Goal: Information Seeking & Learning: Learn about a topic

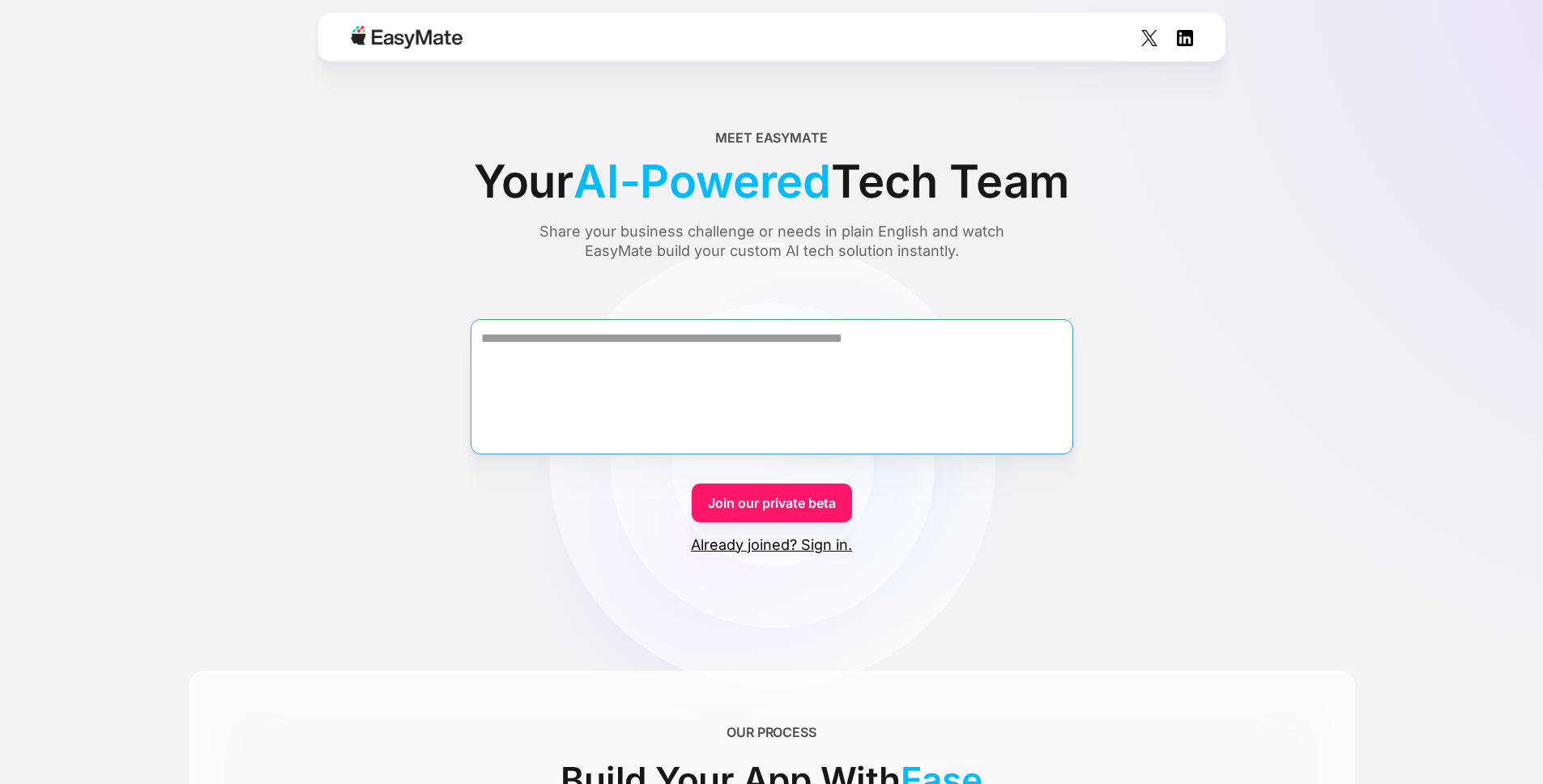
click at [808, 384] on textarea "Form" at bounding box center [772, 386] width 602 height 135
click at [733, 233] on div "Share your business challenge or needs in plain English and watch EasyMate buil…" at bounding box center [772, 241] width 527 height 39
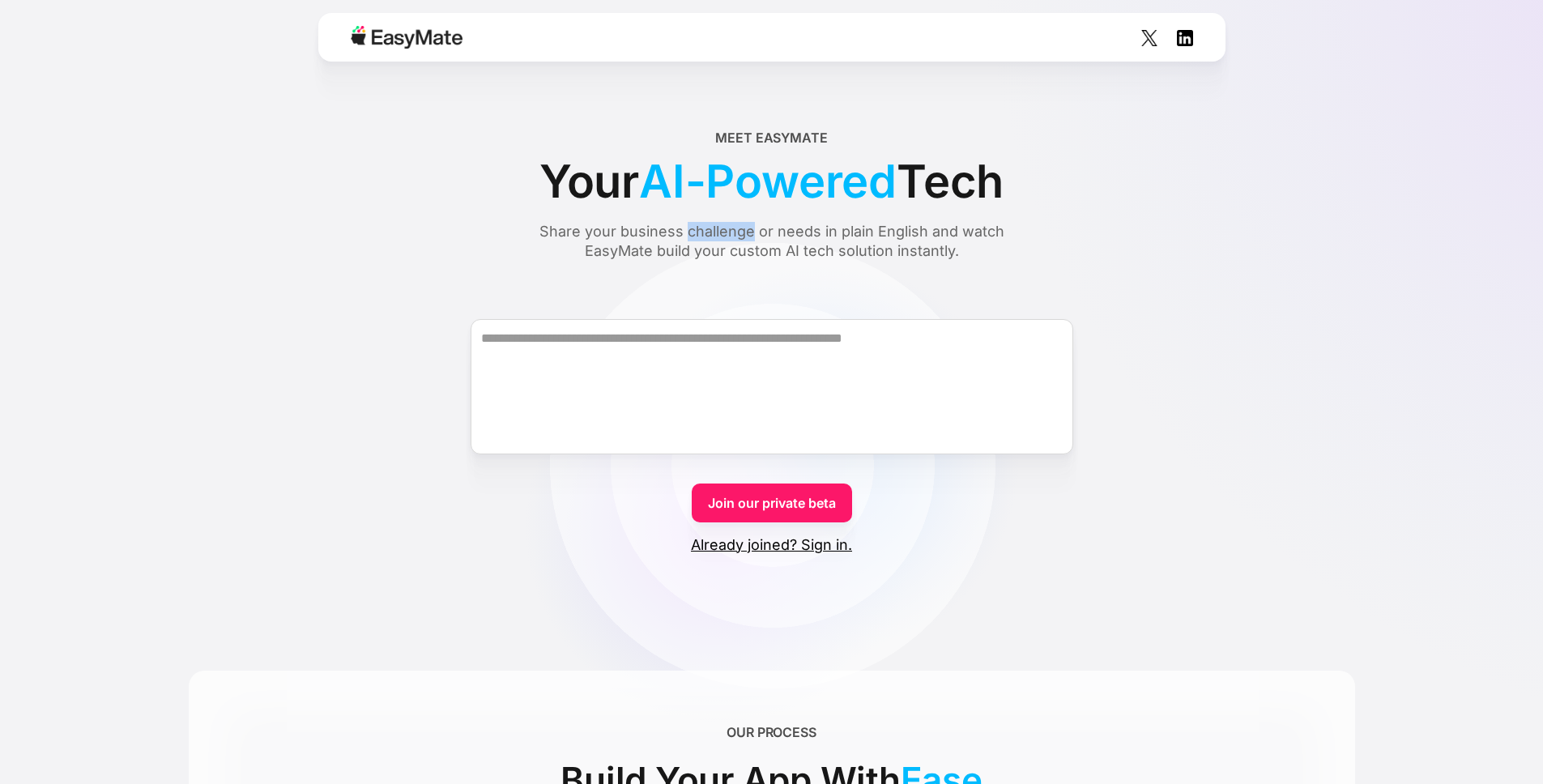
click at [733, 233] on div "Share your business challenge or needs in plain English and watch EasyMate buil…" at bounding box center [772, 241] width 527 height 39
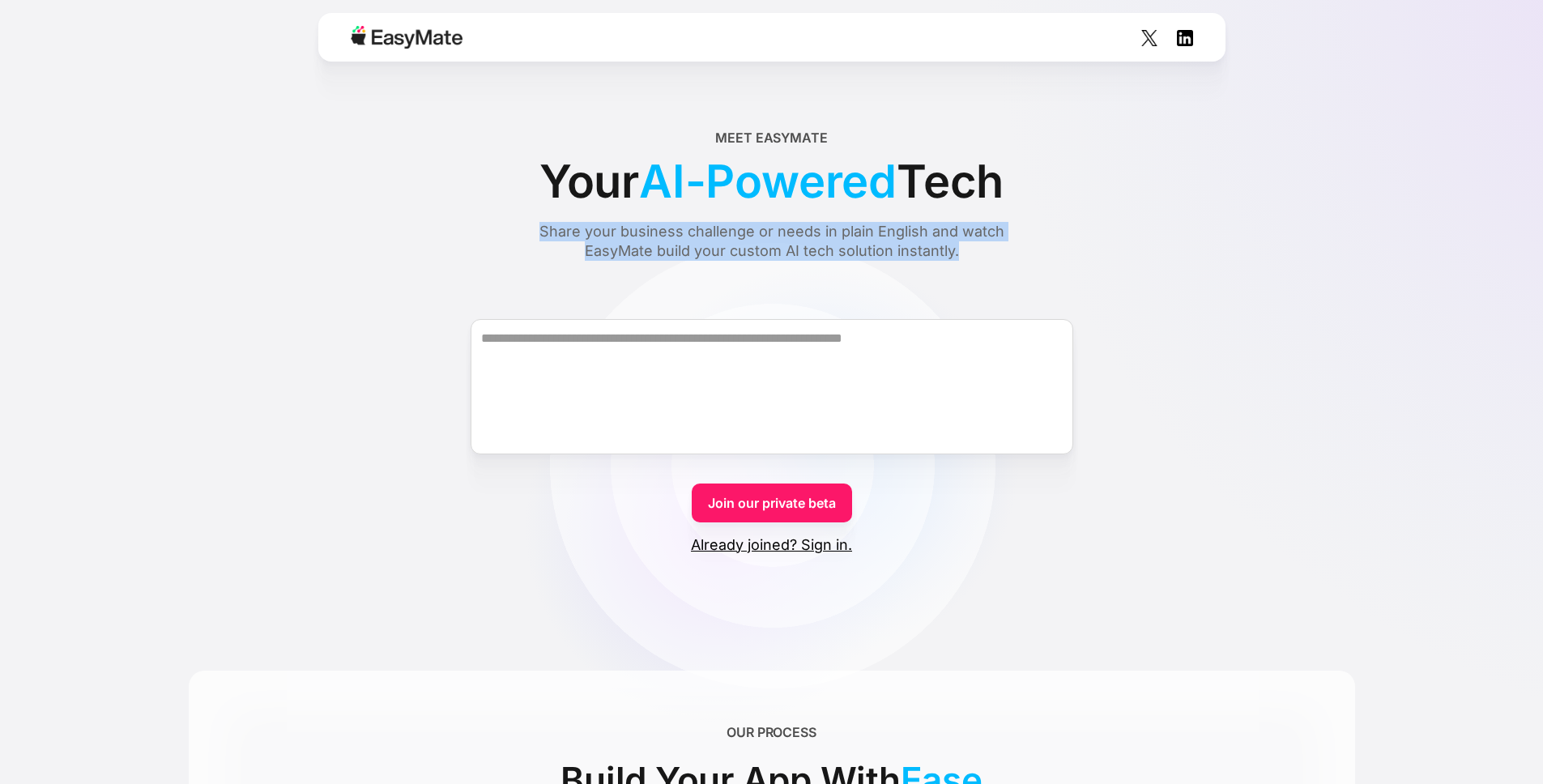
click at [733, 233] on div "Share your business challenge or needs in plain English and watch EasyMate buil…" at bounding box center [772, 241] width 527 height 39
click at [800, 229] on div "Share your business challenge or needs in plain English and watch EasyMate buil…" at bounding box center [772, 241] width 527 height 39
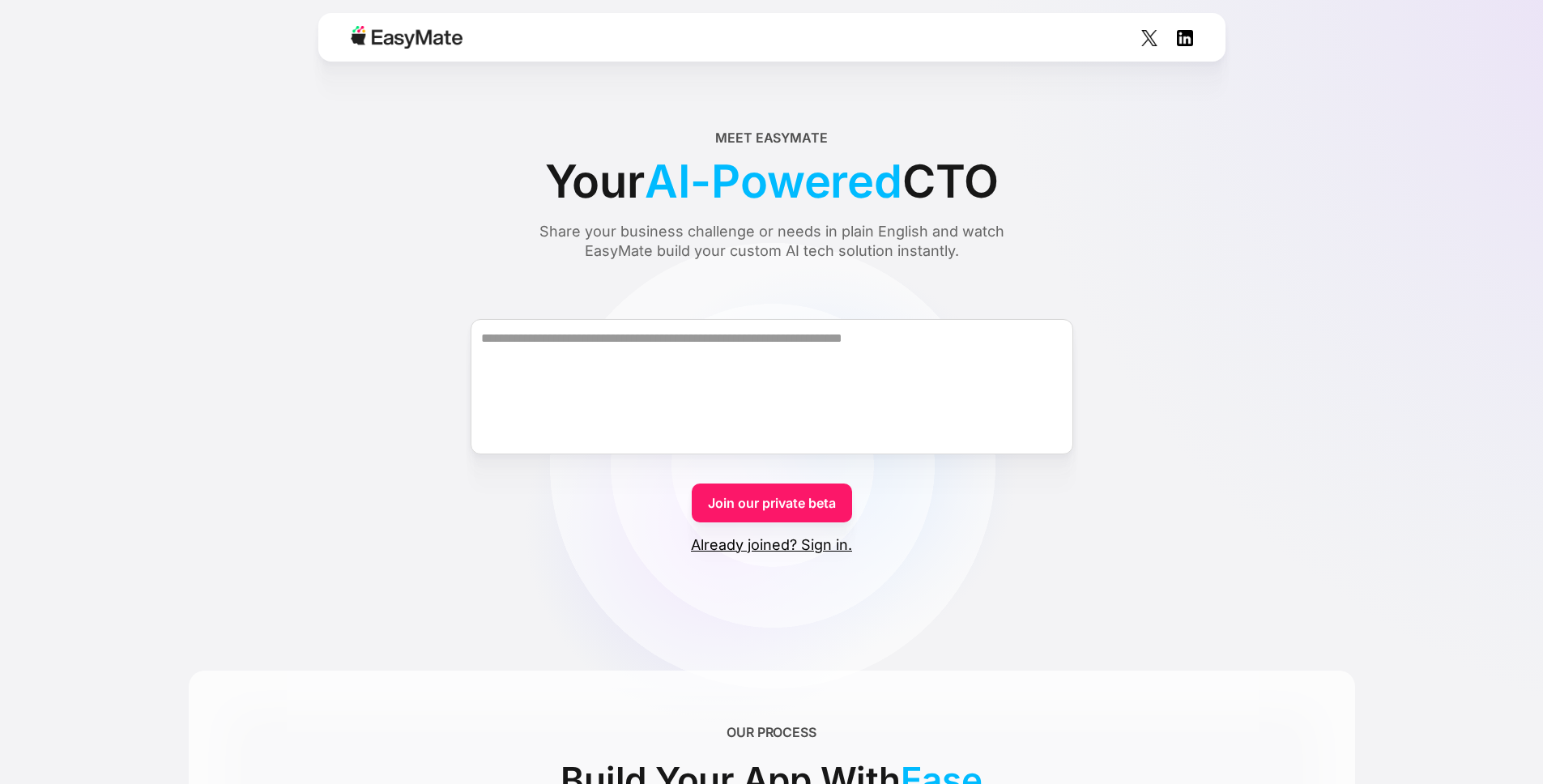
click at [1126, 255] on div "Meet EasyMate Your AI-Powered CTO Share your business challenge or needs in pla…" at bounding box center [772, 194] width 1167 height 132
click at [712, 248] on div "Share your business challenge or needs in plain English and watch EasyMate buil…" at bounding box center [772, 241] width 527 height 39
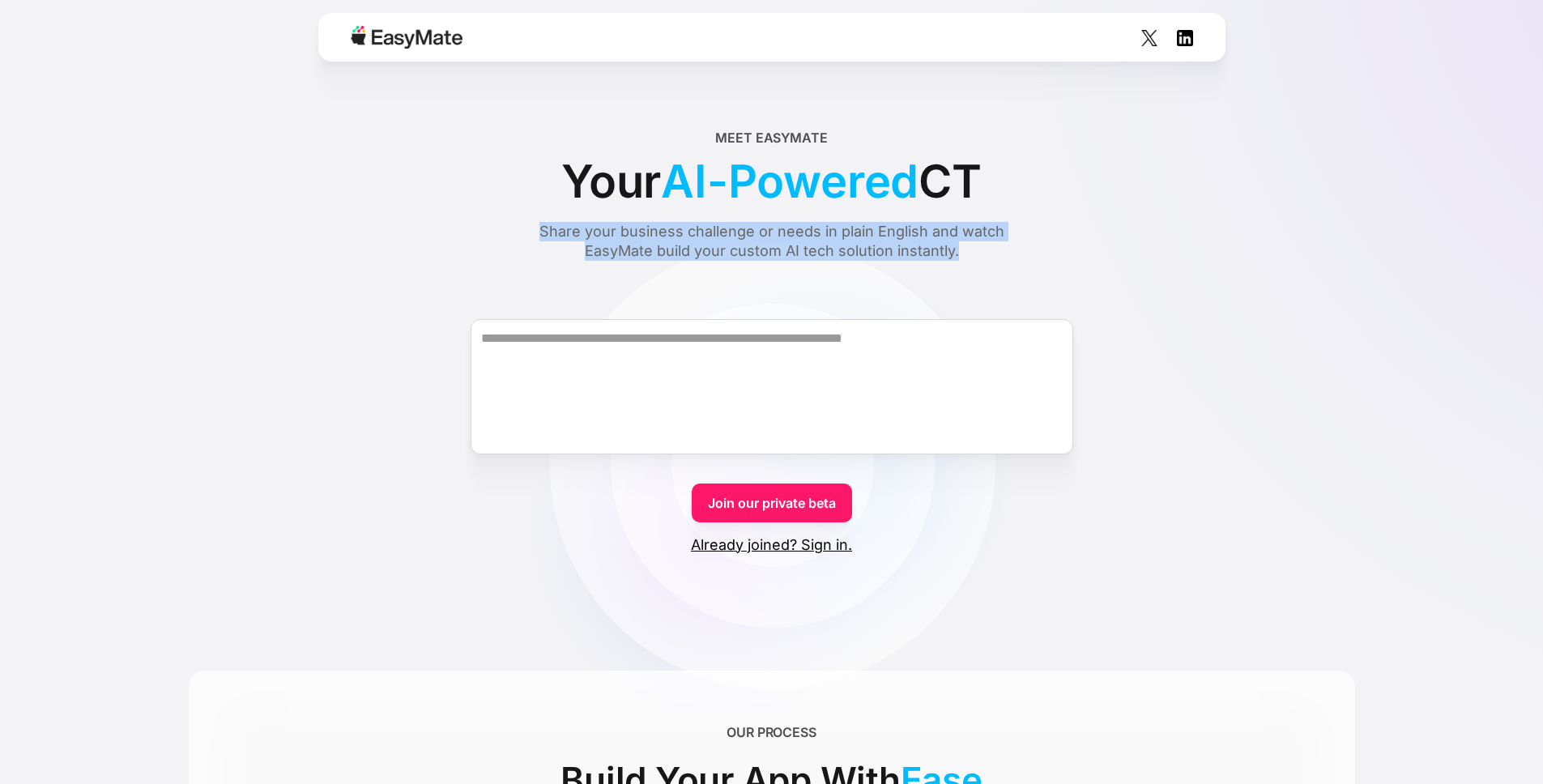
click at [712, 248] on div "Share your business challenge or needs in plain English and watch EasyMate buil…" at bounding box center [772, 241] width 527 height 39
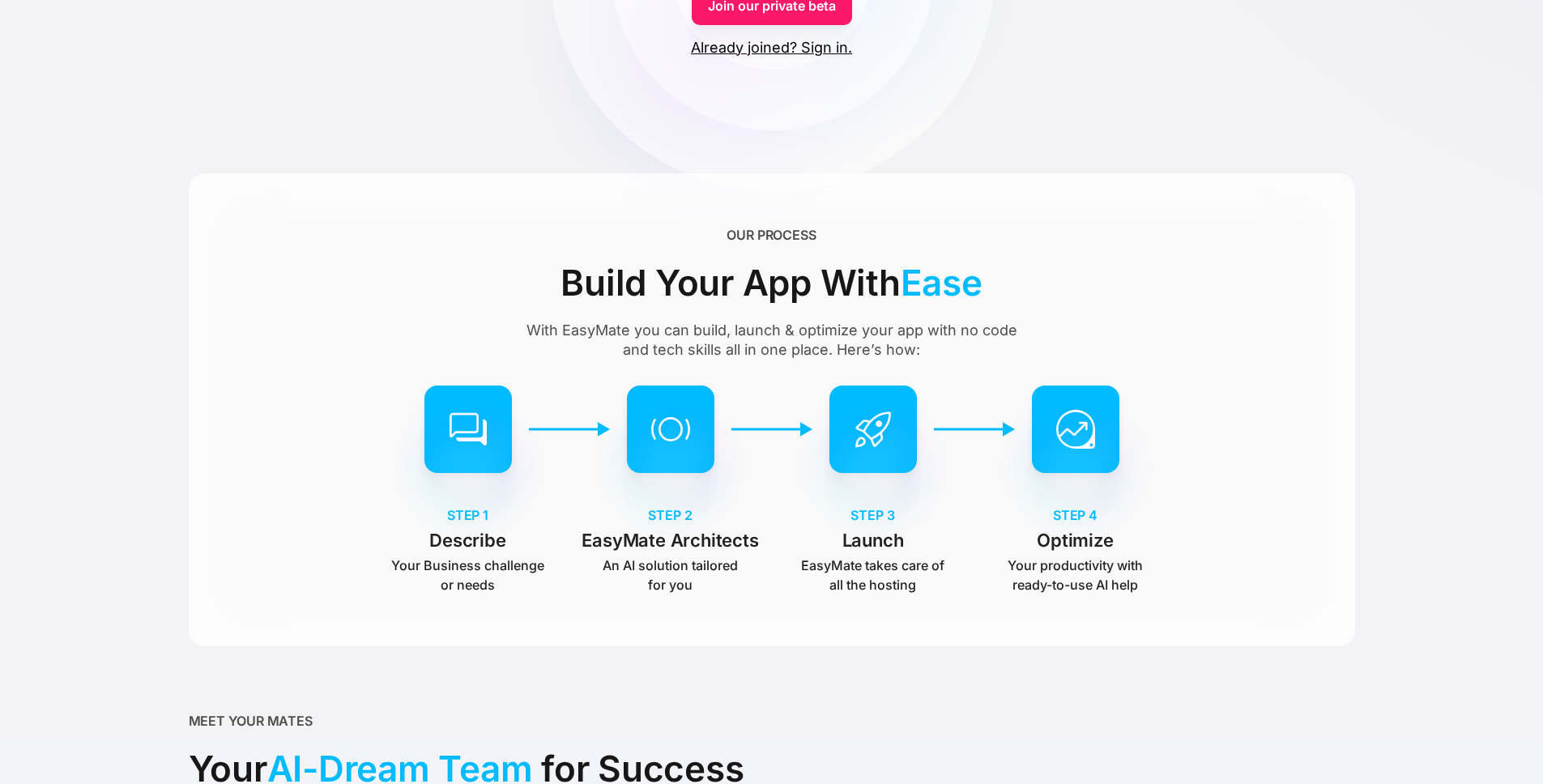
scroll to position [500, 0]
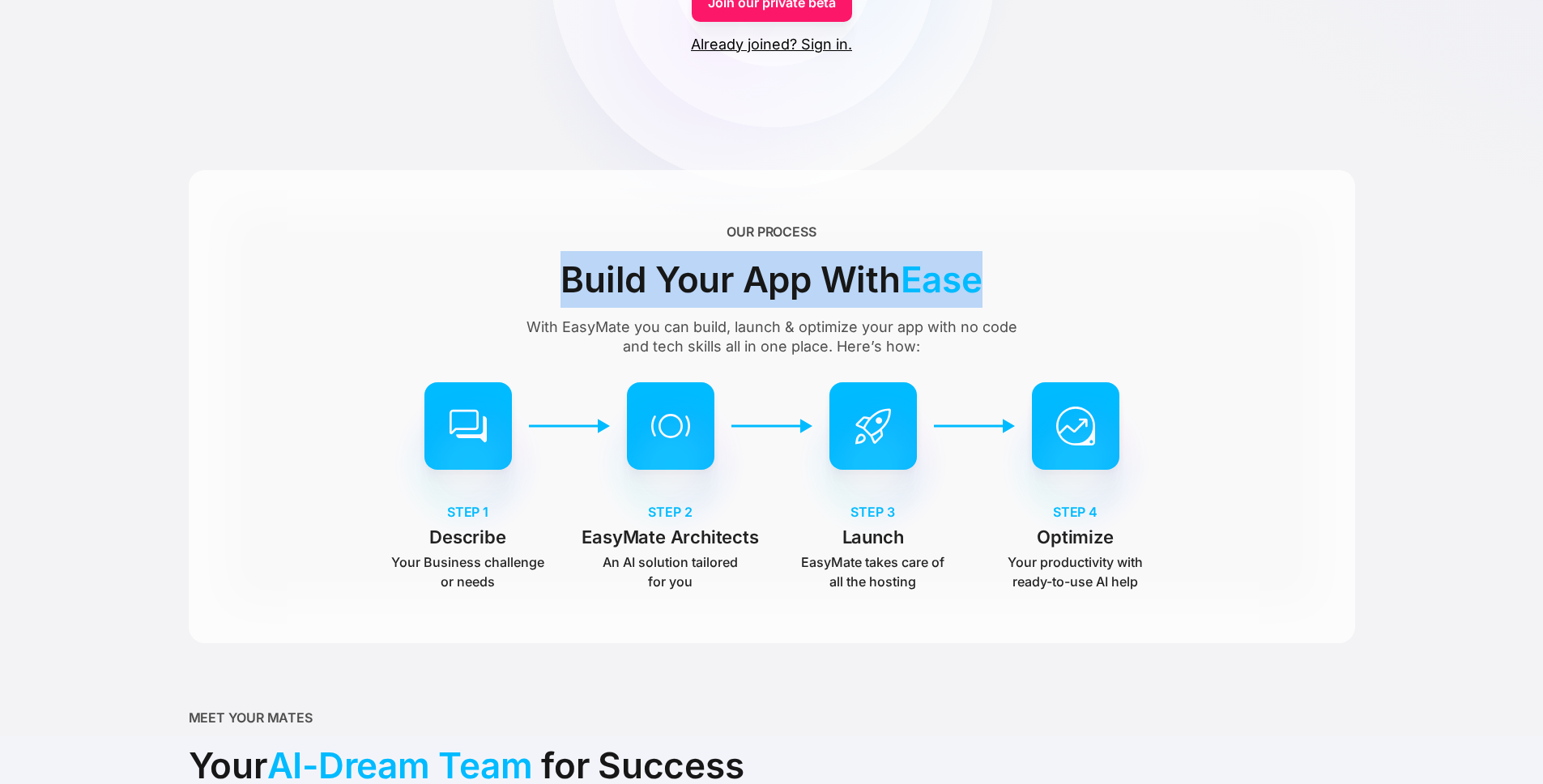
drag, startPoint x: 557, startPoint y: 278, endPoint x: 1040, endPoint y: 283, distance: 483.0
click at [1040, 283] on div "OUR PROCESS Build Your App With Ease With EasyMate you can build, launch & opti…" at bounding box center [772, 406] width 1167 height 473
click at [1052, 283] on div "OUR PROCESS Build Your App With Ease With EasyMate you can build, launch & opti…" at bounding box center [772, 406] width 1167 height 473
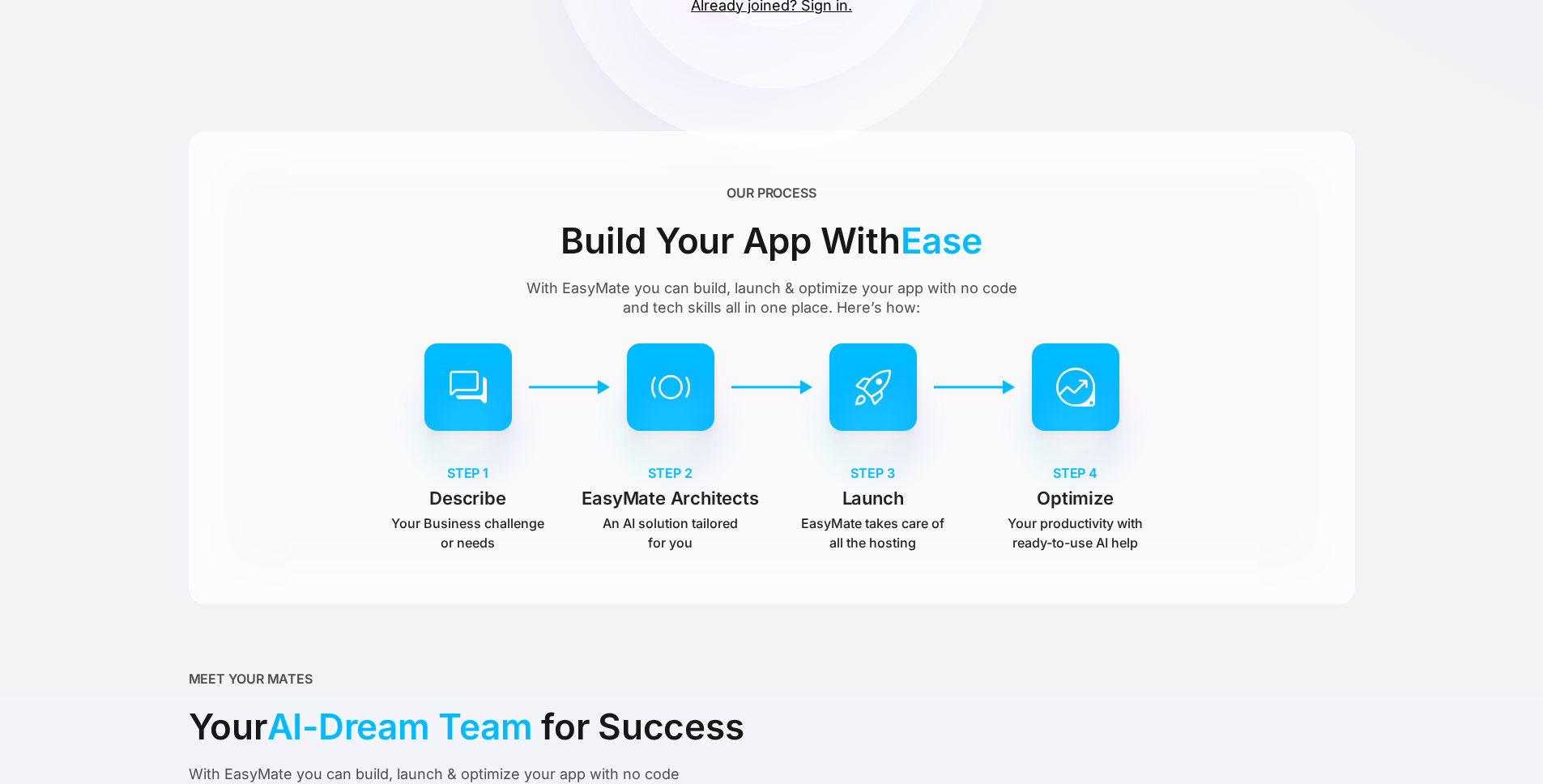
scroll to position [560, 0]
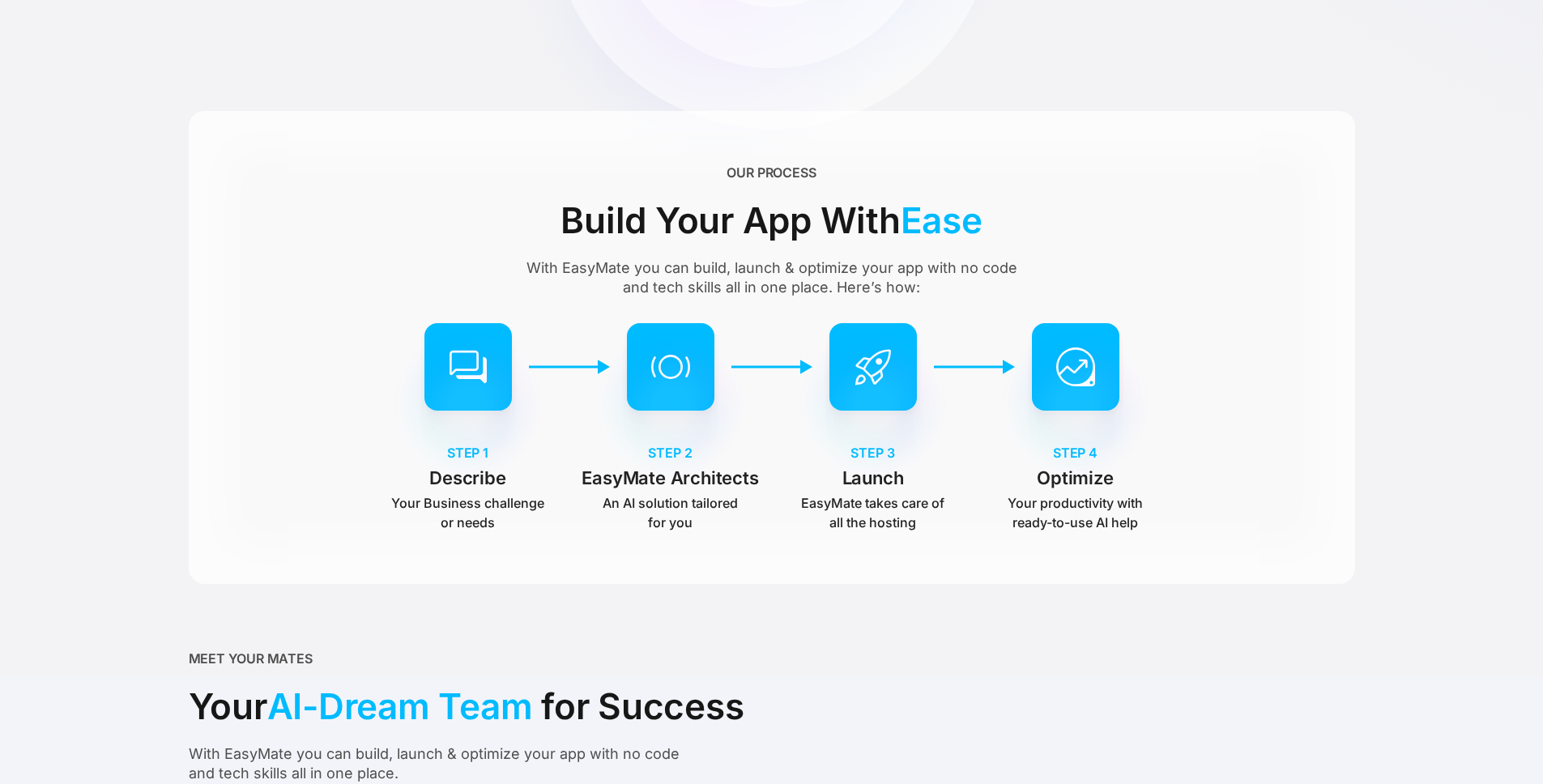
click at [777, 559] on div "OUR PROCESS Build Your App With Ease With EasyMate you can build, launch & opti…" at bounding box center [772, 347] width 1167 height 473
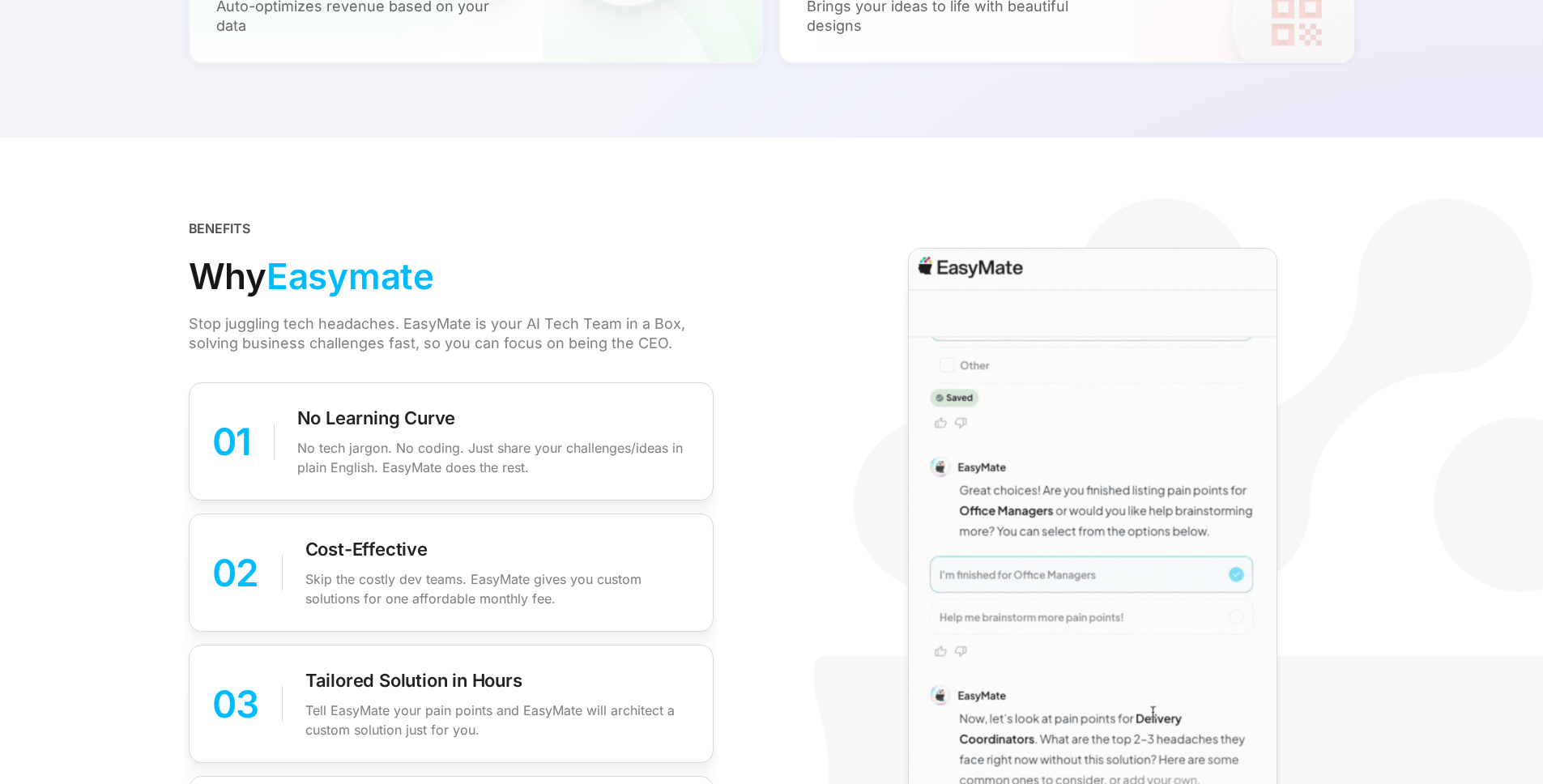
scroll to position [2053, 0]
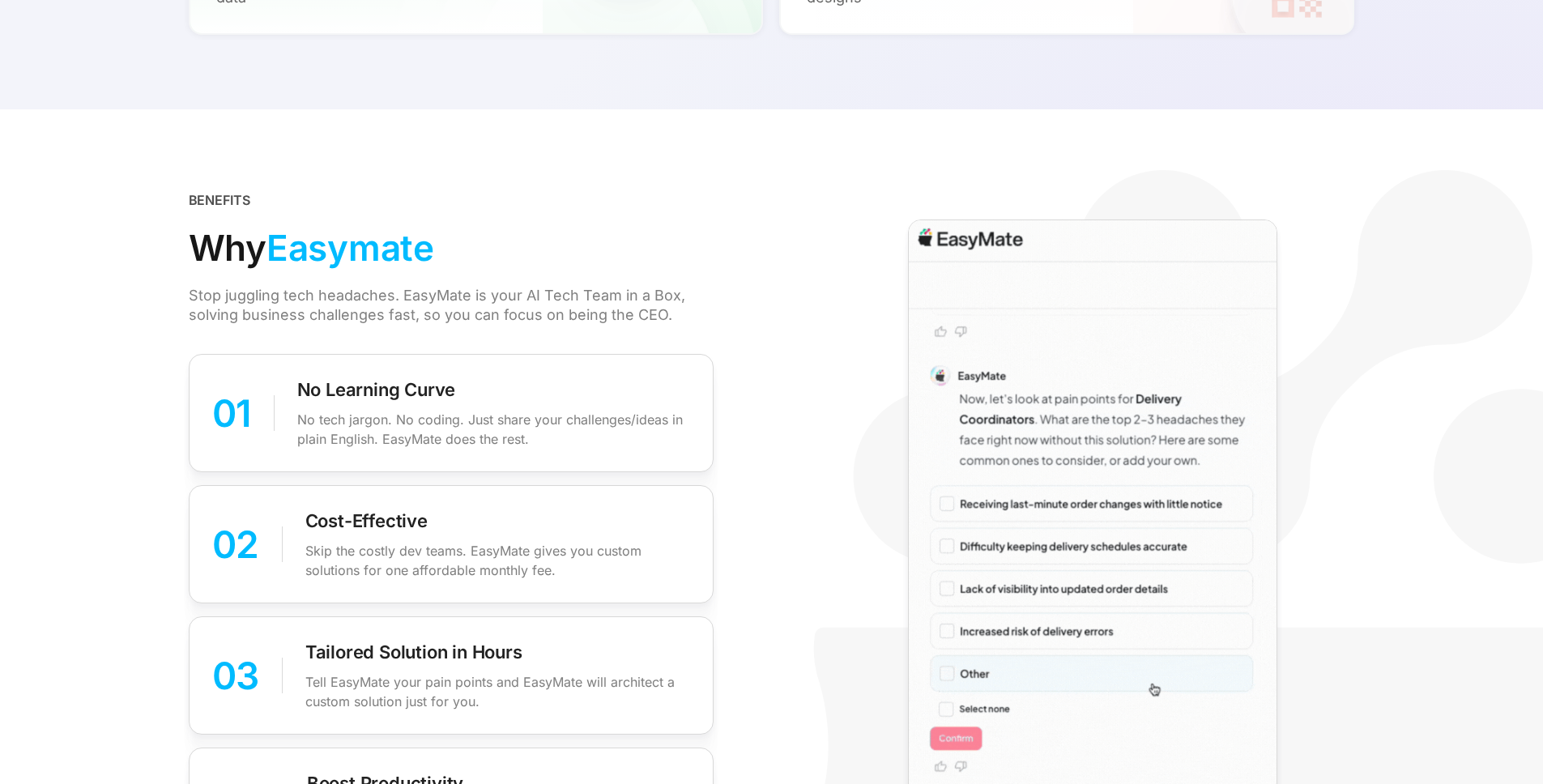
click at [355, 299] on div "Stop juggling tech headaches. EasyMate is your AI Tech Team in a Box, solving b…" at bounding box center [444, 305] width 512 height 39
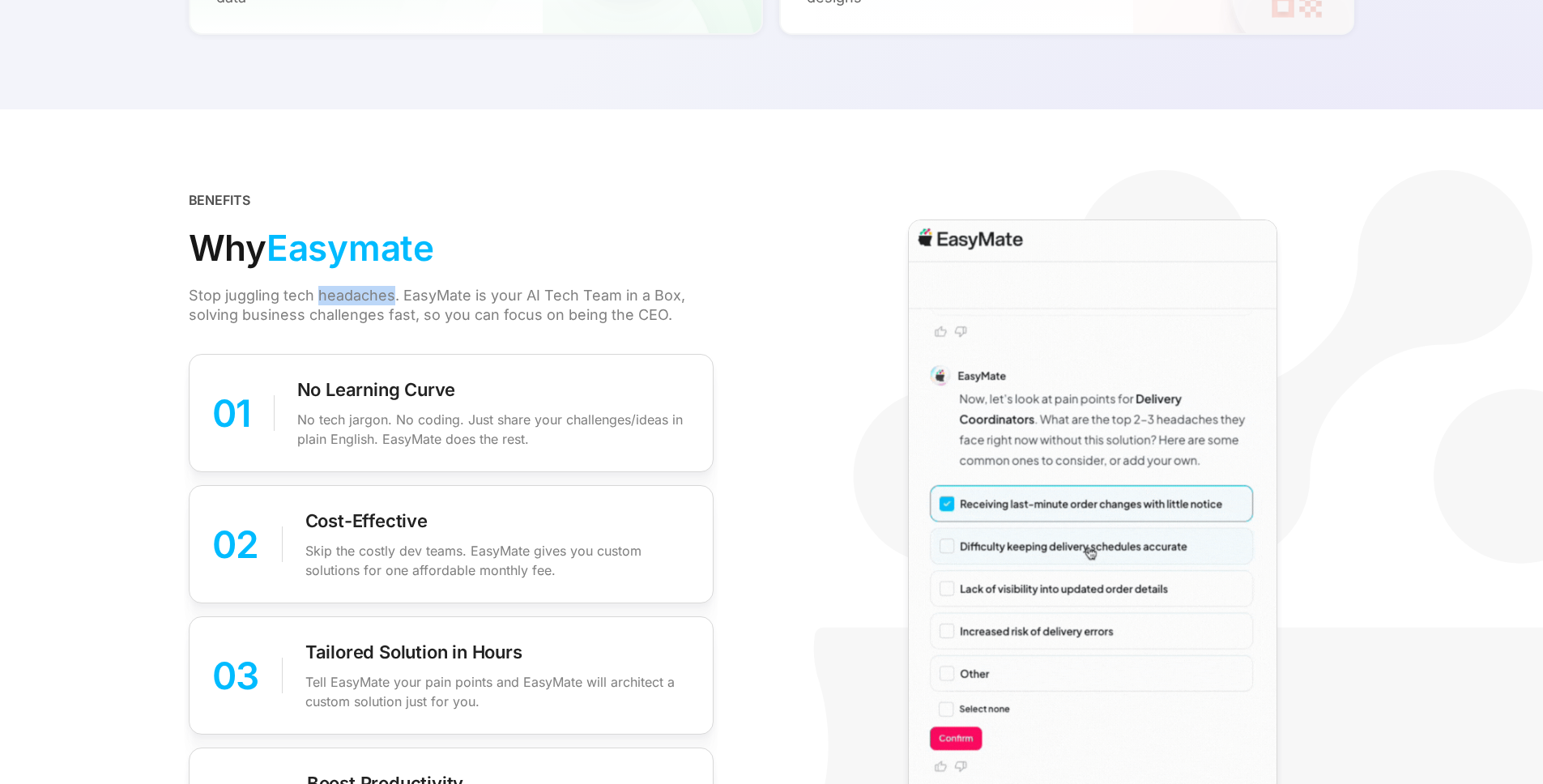
click at [355, 299] on div "Stop juggling tech headaches. EasyMate is your AI Tech Team in a Box, solving b…" at bounding box center [444, 305] width 512 height 39
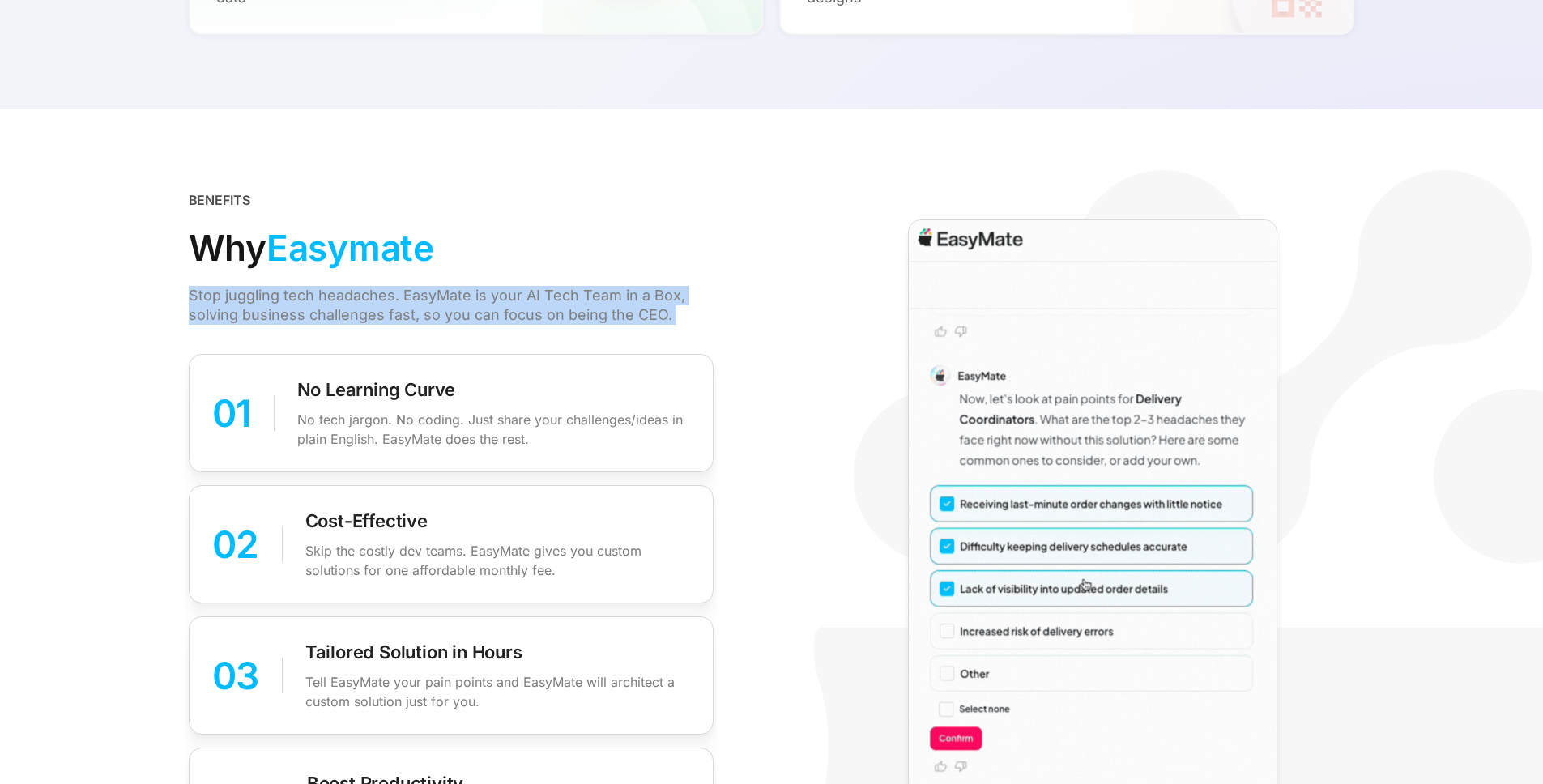
click at [355, 299] on div "Stop juggling tech headaches. EasyMate is your AI Tech Team in a Box, solving b…" at bounding box center [444, 305] width 512 height 39
click at [384, 299] on div "Stop juggling tech headaches. EasyMate is your AI Tech Team in a Box, solving b…" at bounding box center [444, 305] width 512 height 39
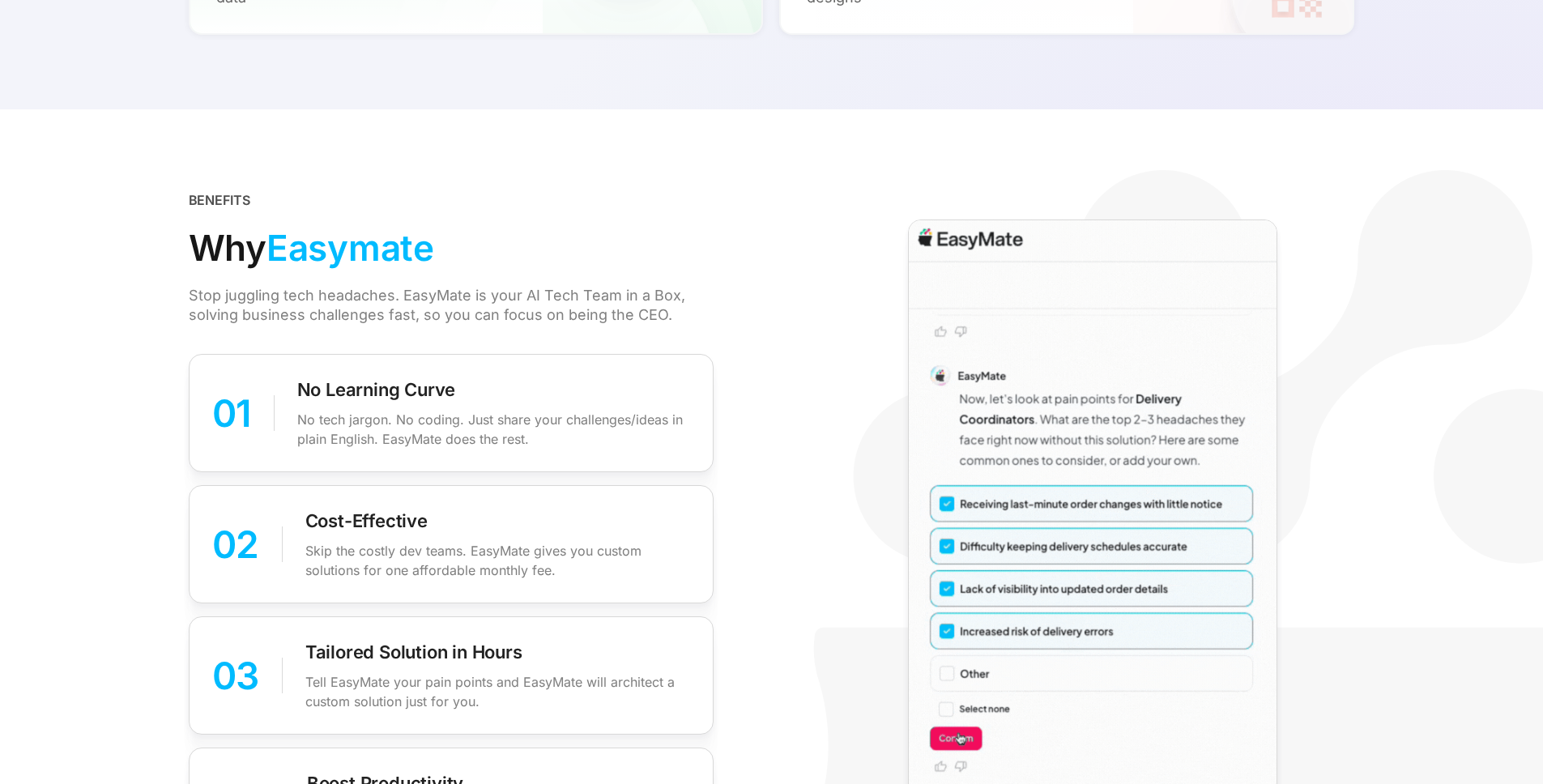
click at [263, 316] on div "Stop juggling tech headaches. EasyMate is your AI Tech Team in a Box, solving b…" at bounding box center [444, 305] width 512 height 39
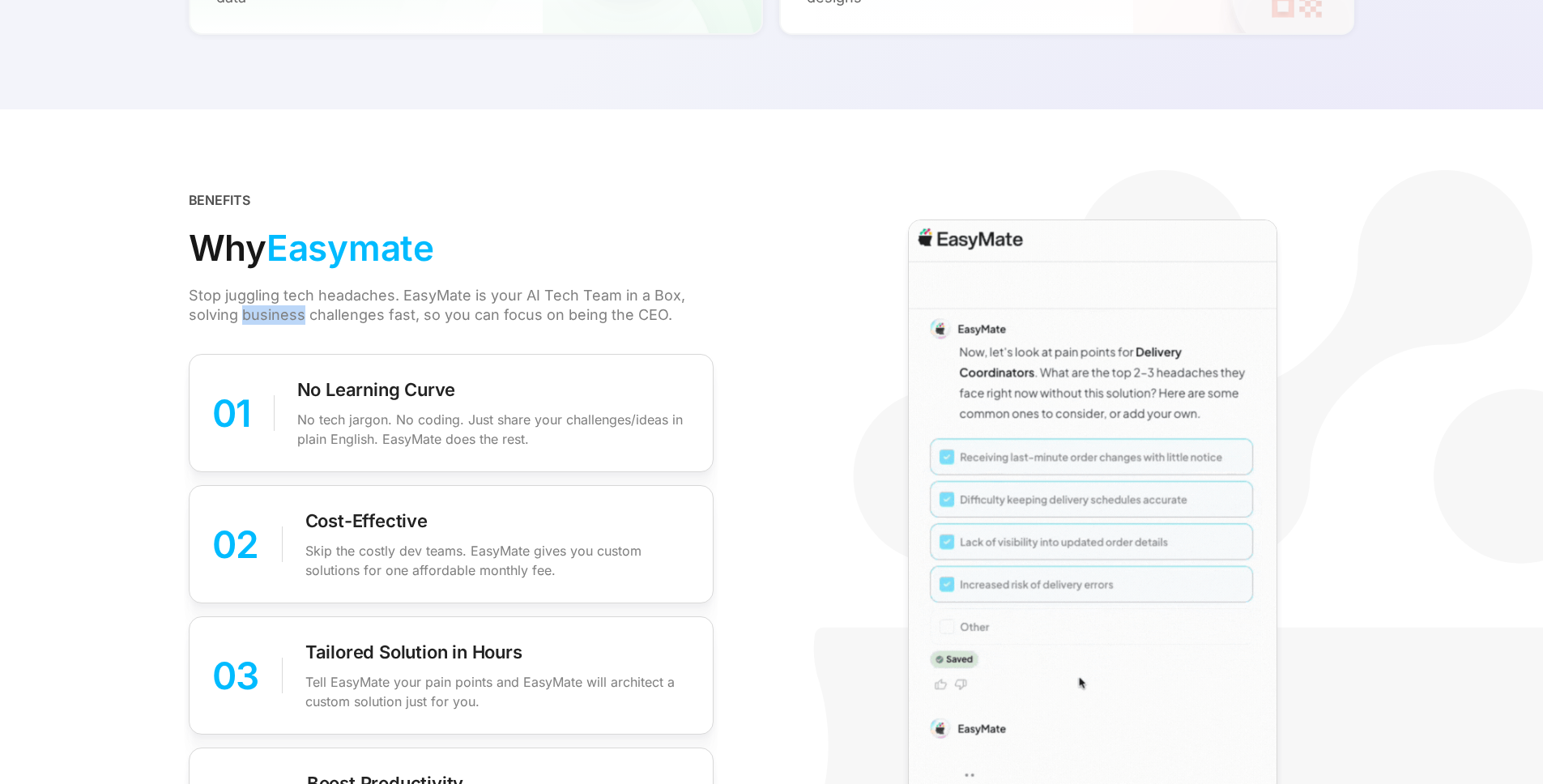
click at [263, 316] on div "Stop juggling tech headaches. EasyMate is your AI Tech Team in a Box, solving b…" at bounding box center [444, 305] width 512 height 39
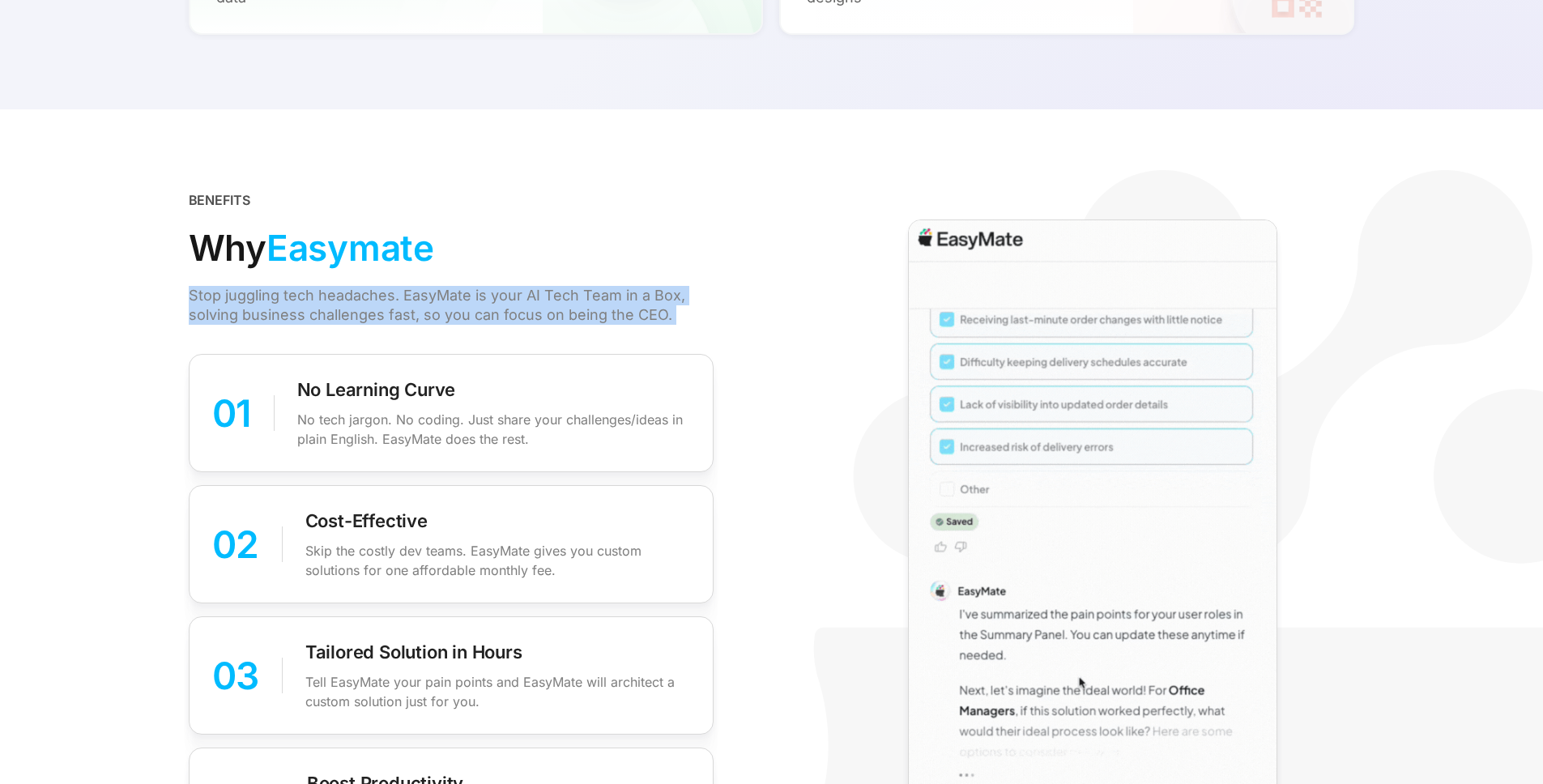
click at [263, 316] on div "Stop juggling tech headaches. EasyMate is your AI Tech Team in a Box, solving b…" at bounding box center [444, 305] width 512 height 39
click at [337, 314] on div "Stop juggling tech headaches. EasyMate is your AI Tech Team in a Box, solving b…" at bounding box center [444, 305] width 512 height 39
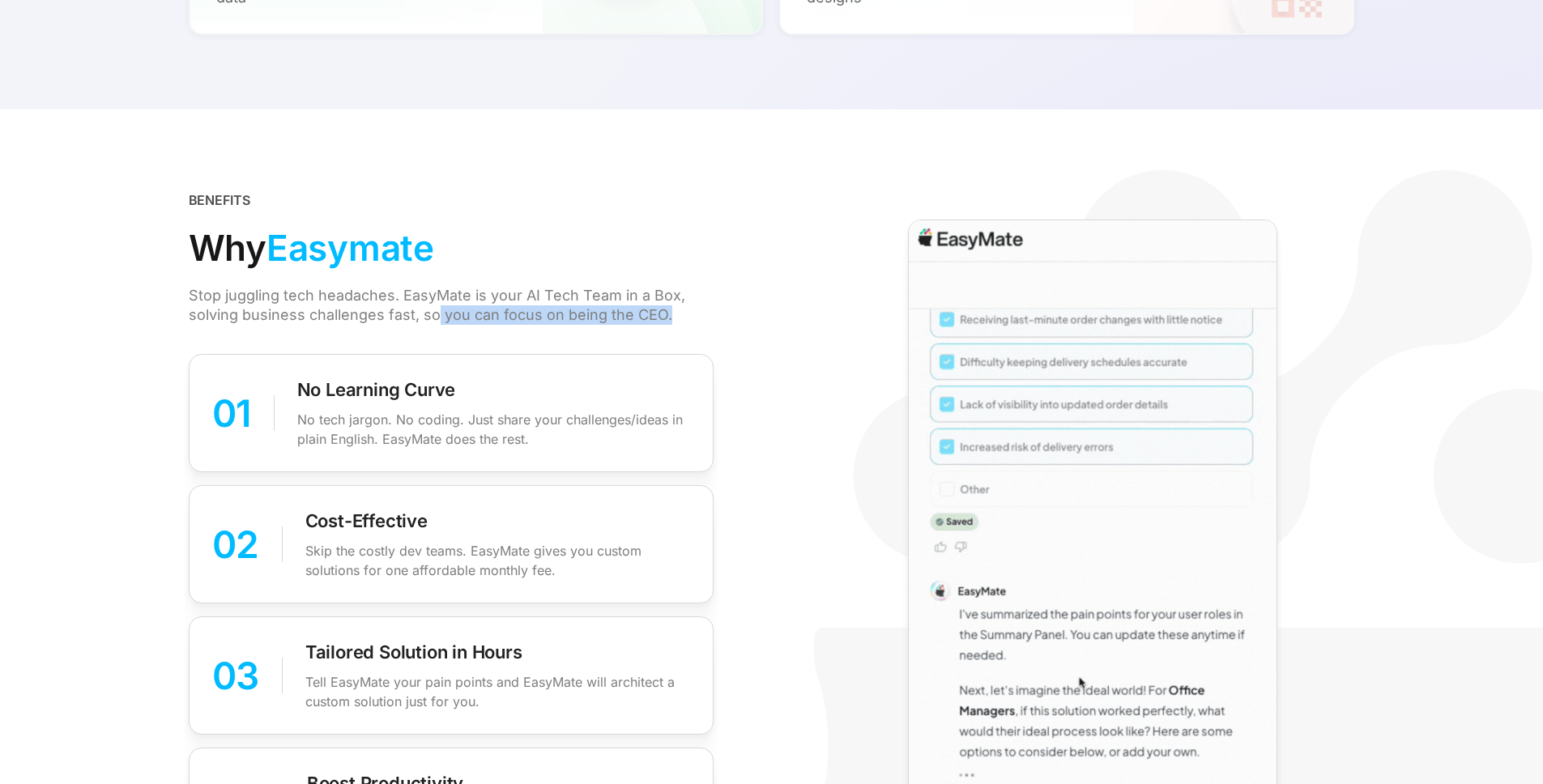
drag, startPoint x: 523, startPoint y: 331, endPoint x: 684, endPoint y: 317, distance: 161.6
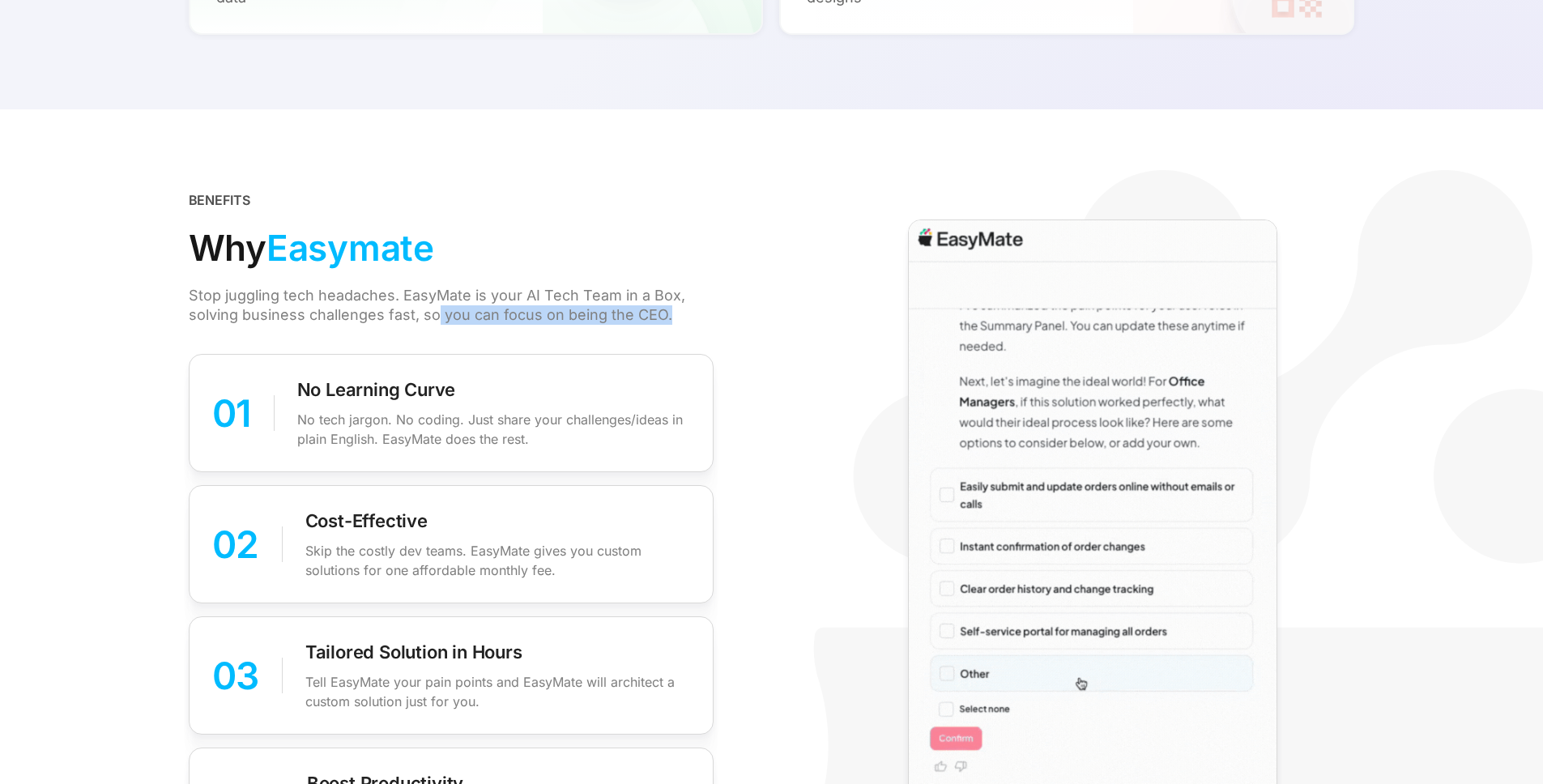
click at [679, 319] on div "Stop juggling tech headaches. EasyMate is your AI Tech Team in a Box, solving b…" at bounding box center [444, 305] width 512 height 39
click at [693, 314] on div "Stop juggling tech headaches. EasyMate is your AI Tech Team in a Box, solving b…" at bounding box center [444, 305] width 512 height 39
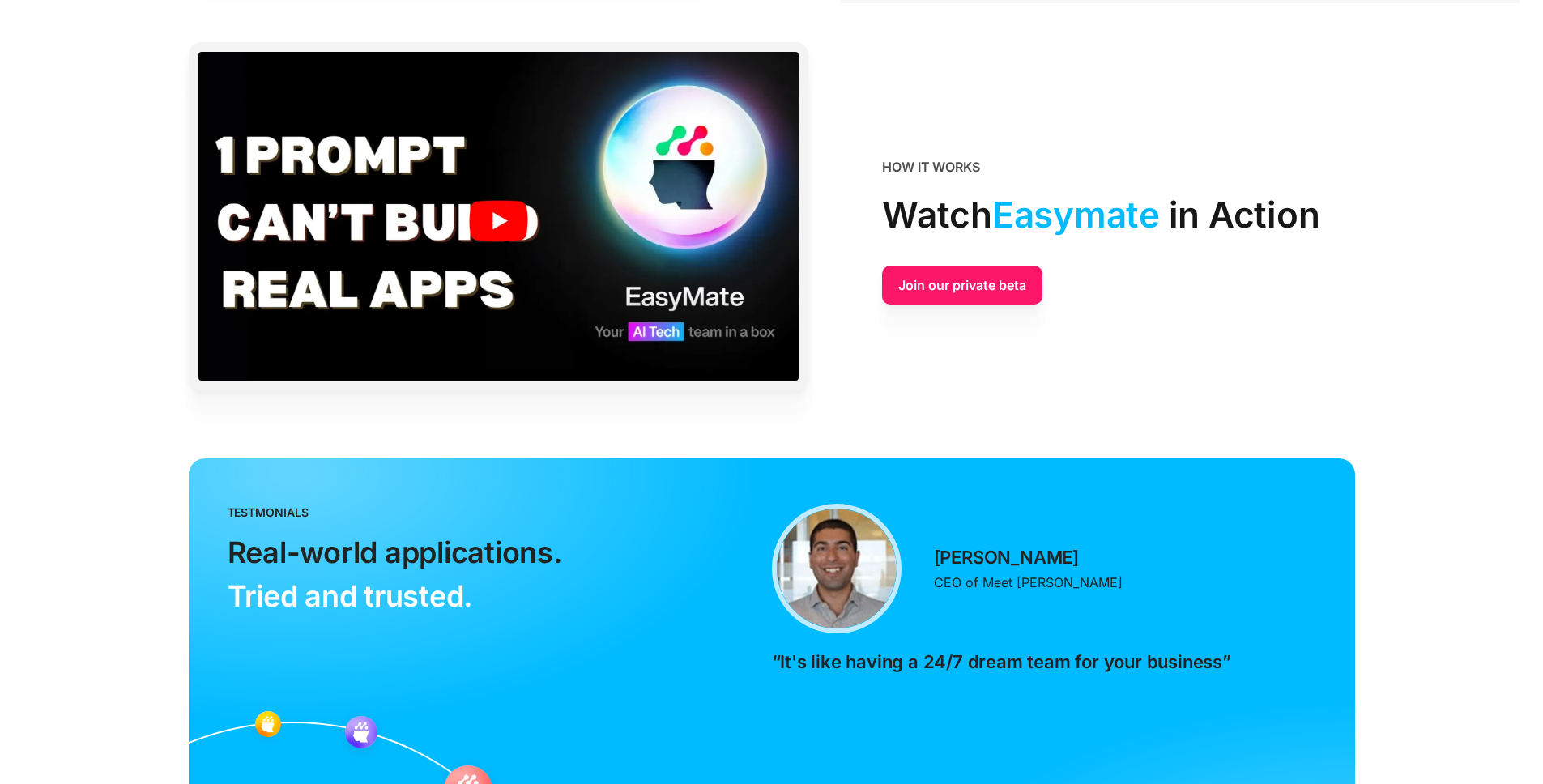
scroll to position [3619, 0]
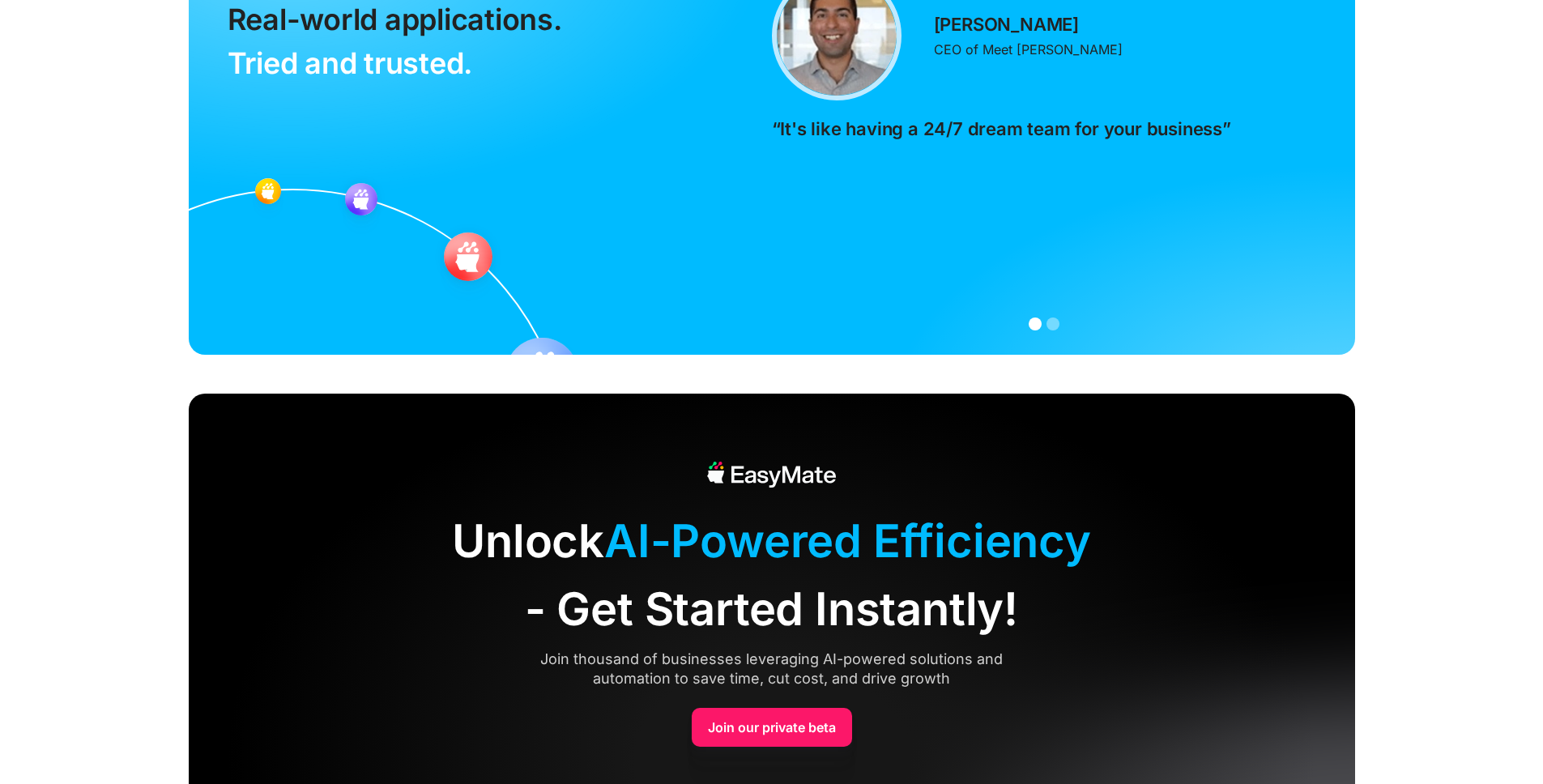
click at [1129, 450] on div "Unlock AI-Powered Efficiency - Get Started Instantly! Join thousand of business…" at bounding box center [772, 604] width 1167 height 421
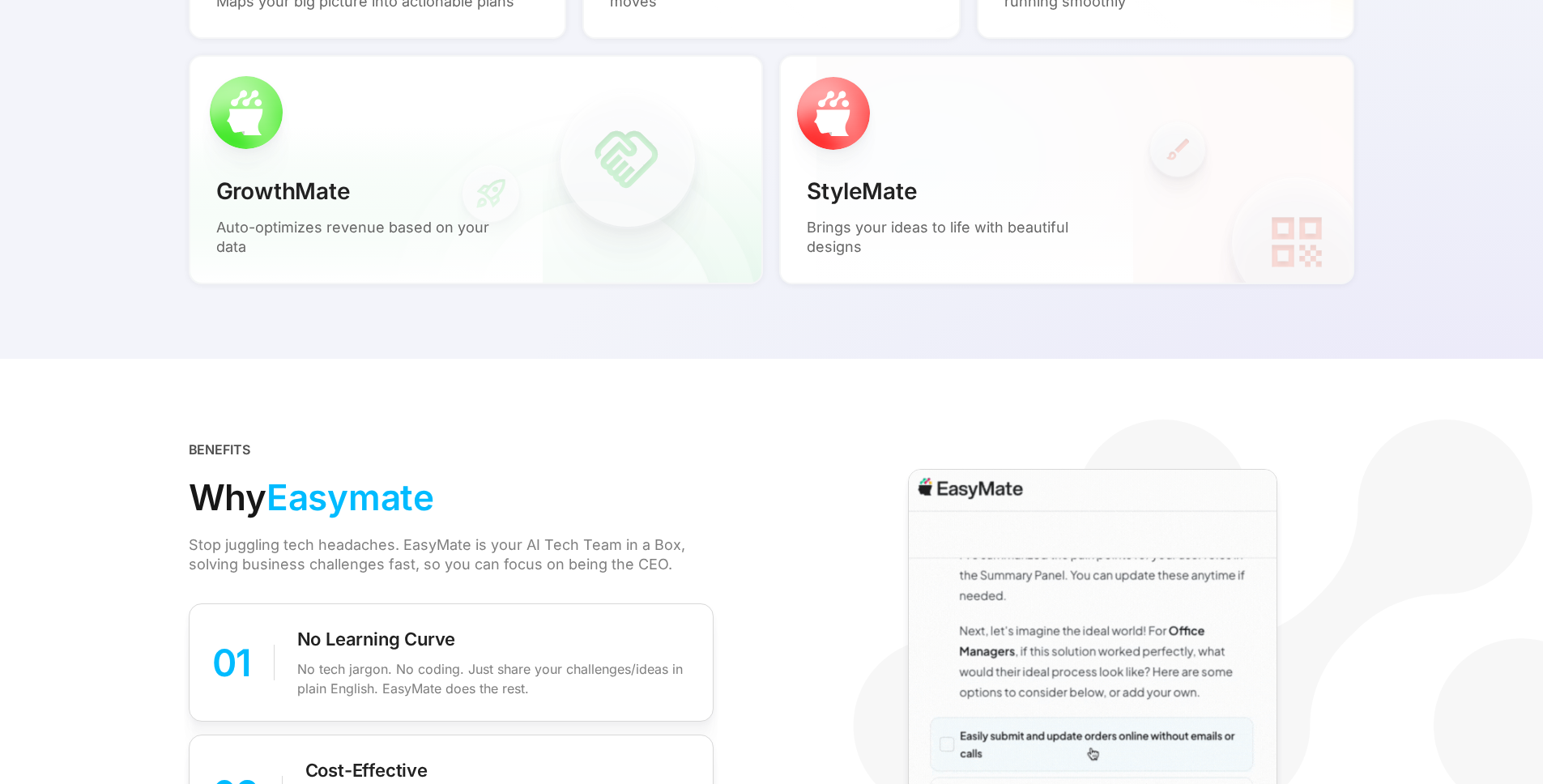
scroll to position [0, 0]
